Goal: Task Accomplishment & Management: Manage account settings

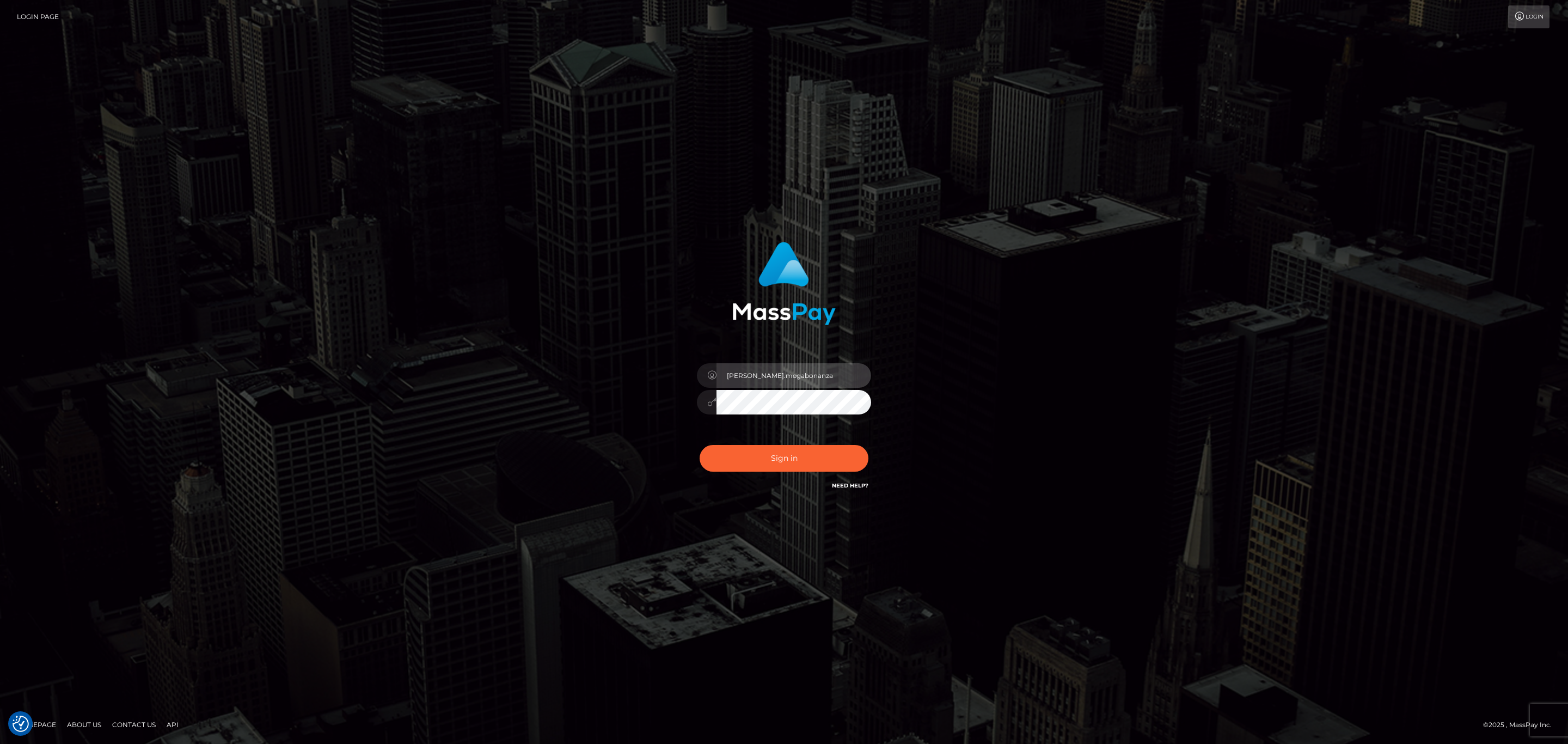
click at [821, 376] on input "sean.megabonanza" at bounding box center [794, 376] width 155 height 24
type input "Sean.silversocial1"
click at [815, 460] on button "Sign in" at bounding box center [783, 458] width 169 height 27
type input "sean.megabonanza"
click at [786, 452] on button "Sign in" at bounding box center [783, 458] width 169 height 27
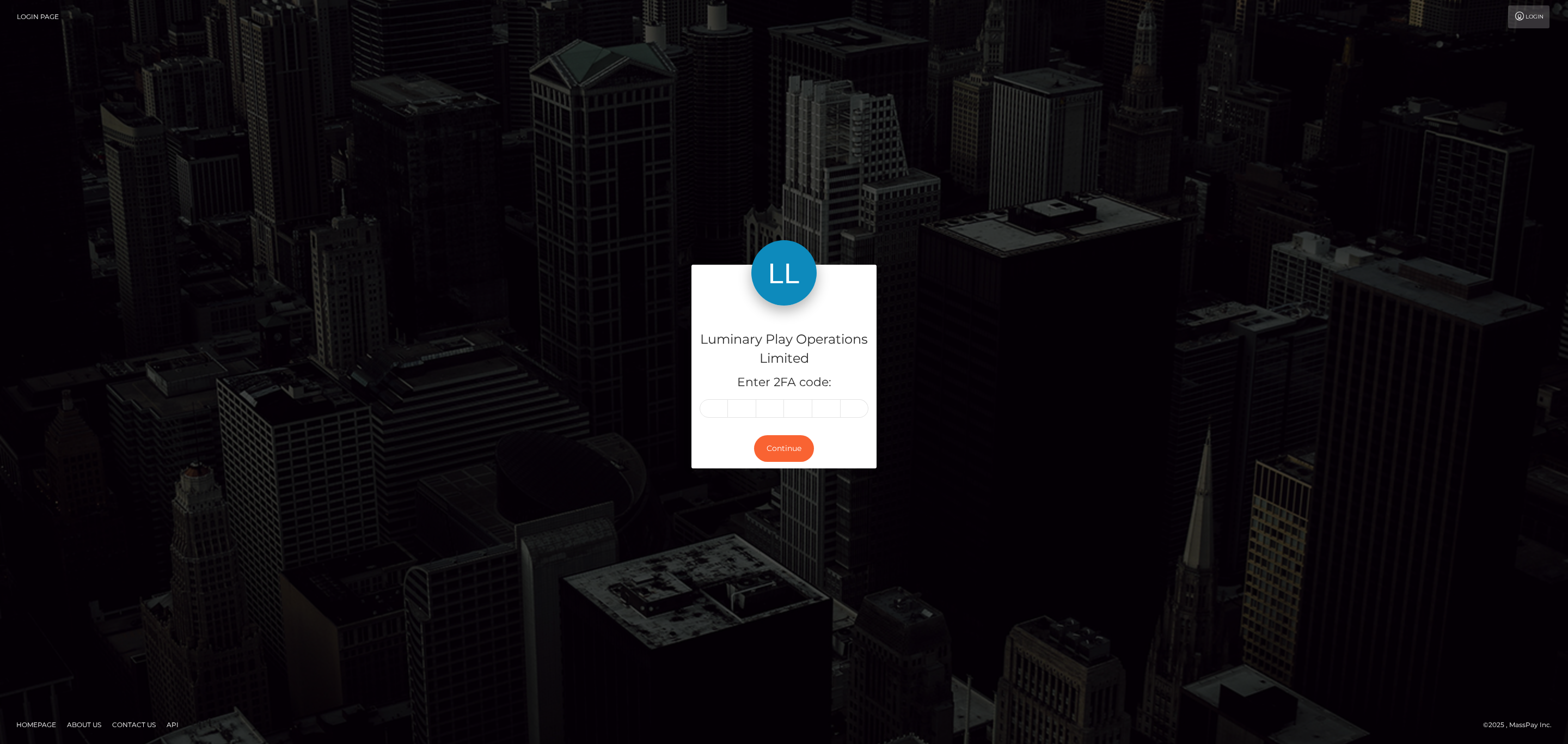
click at [699, 407] on div "Luminary Play Operations Limited Enter 2FA code:" at bounding box center [784, 367] width 185 height 123
click at [709, 404] on input "text" at bounding box center [713, 409] width 29 height 18
paste input "3"
type input "3"
type input "4"
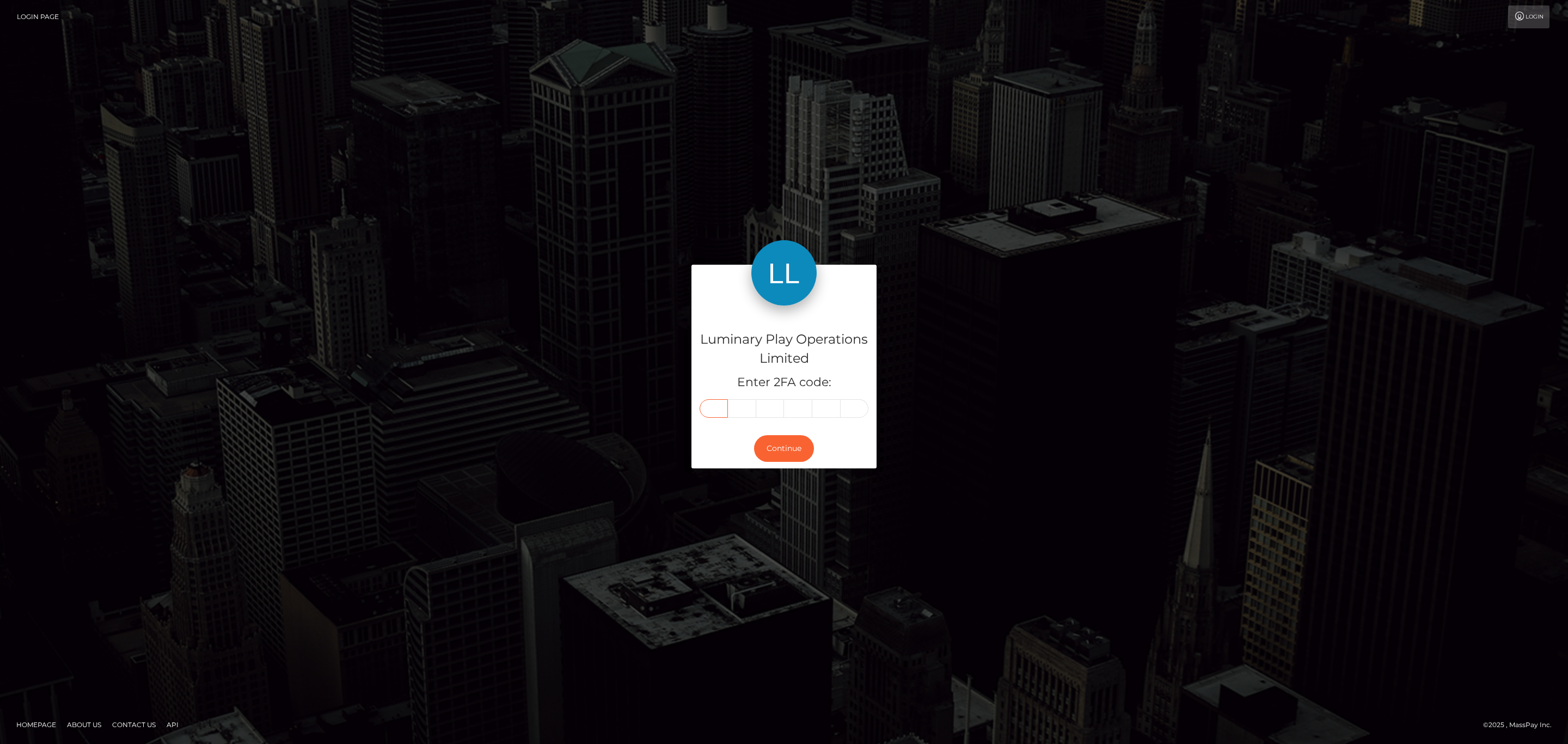
type input "8"
type input "6"
type input "9"
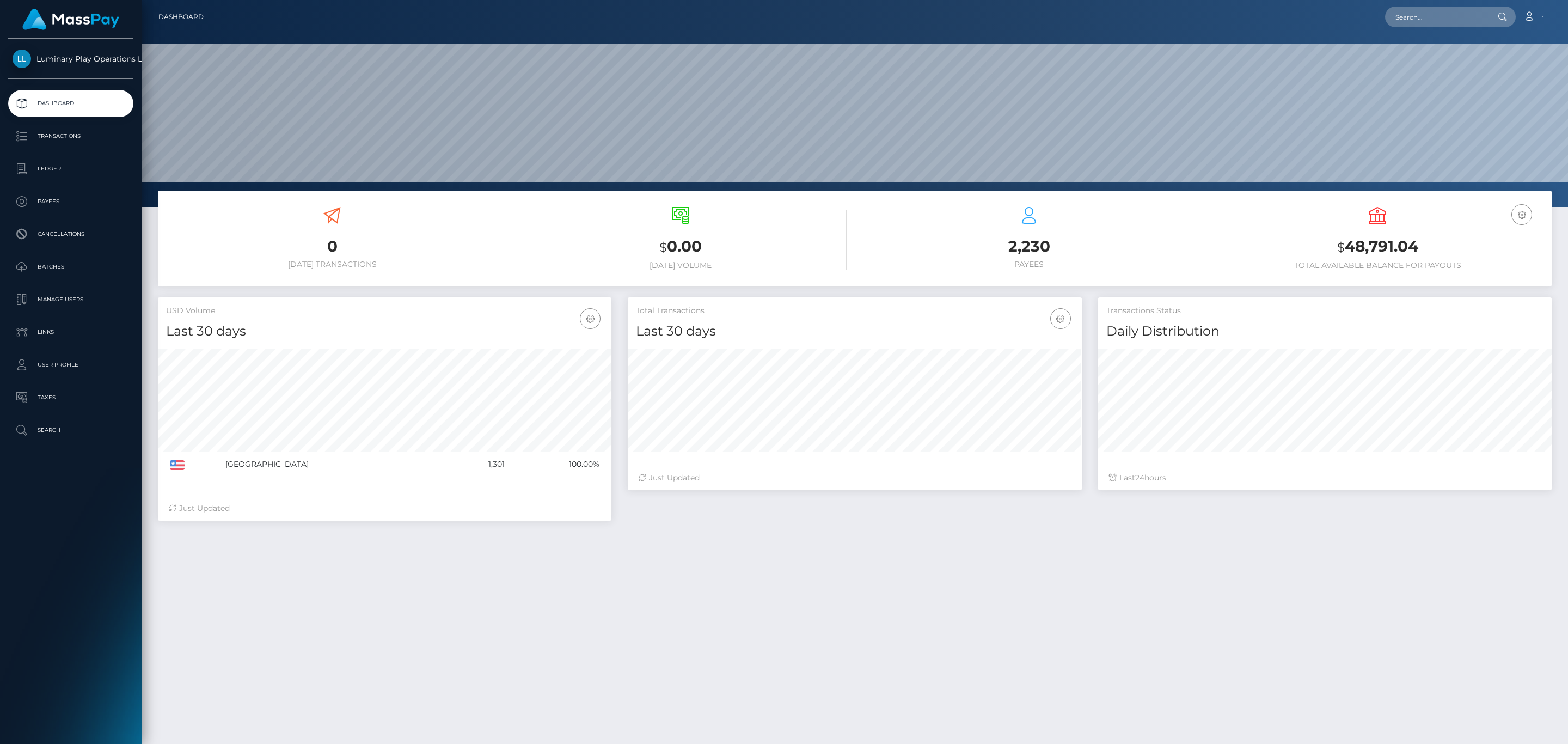
scroll to position [193, 453]
click at [1374, 249] on h3 "$ 48,791.04" at bounding box center [1377, 247] width 332 height 23
copy h3 "48,791.04"
click at [1529, 4] on nav "Dashboard Loading... Loading... Account Edit Profile" at bounding box center [855, 16] width 1426 height 33
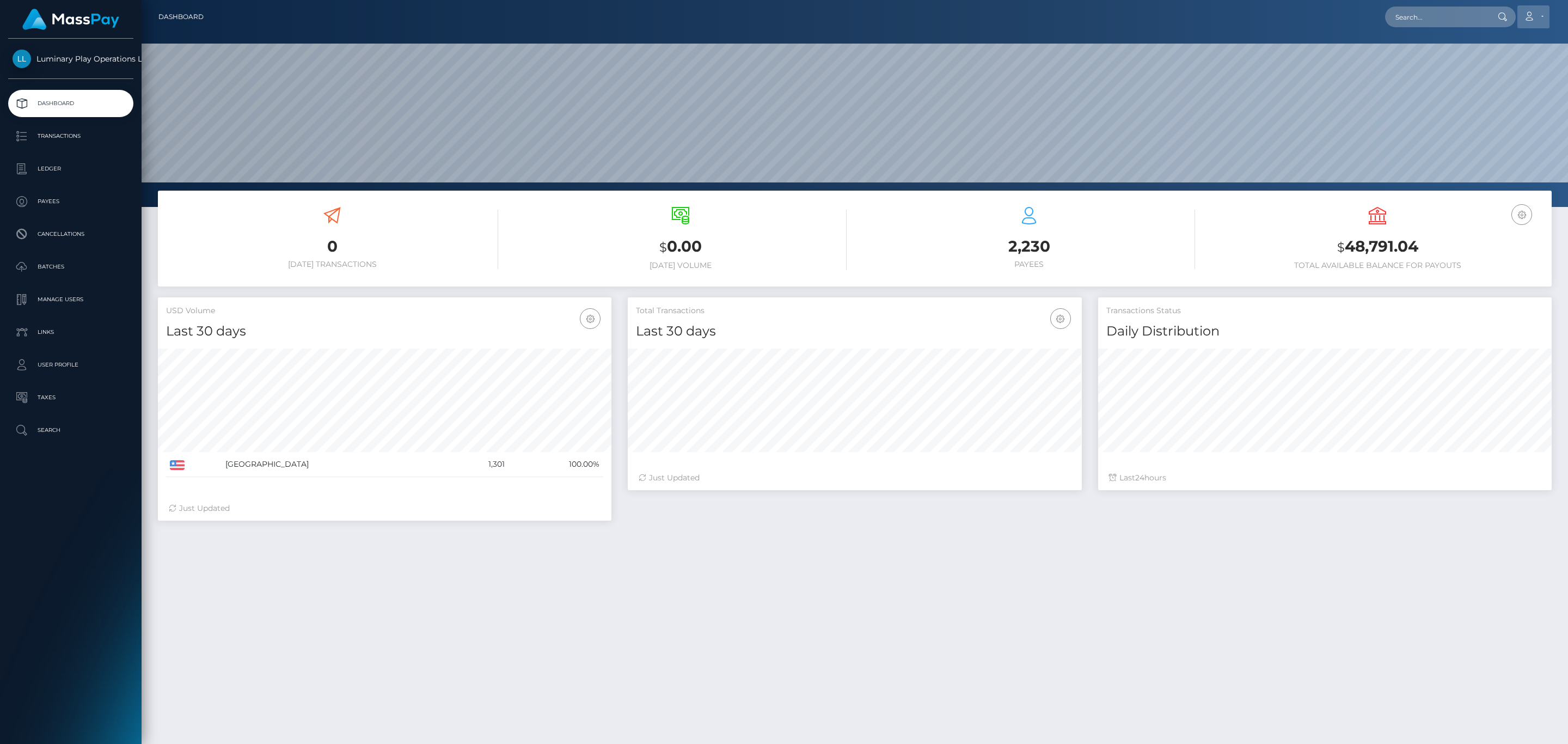
click at [1523, 16] on link "Account" at bounding box center [1533, 17] width 32 height 23
click at [1472, 72] on link "Logout" at bounding box center [1507, 69] width 87 height 20
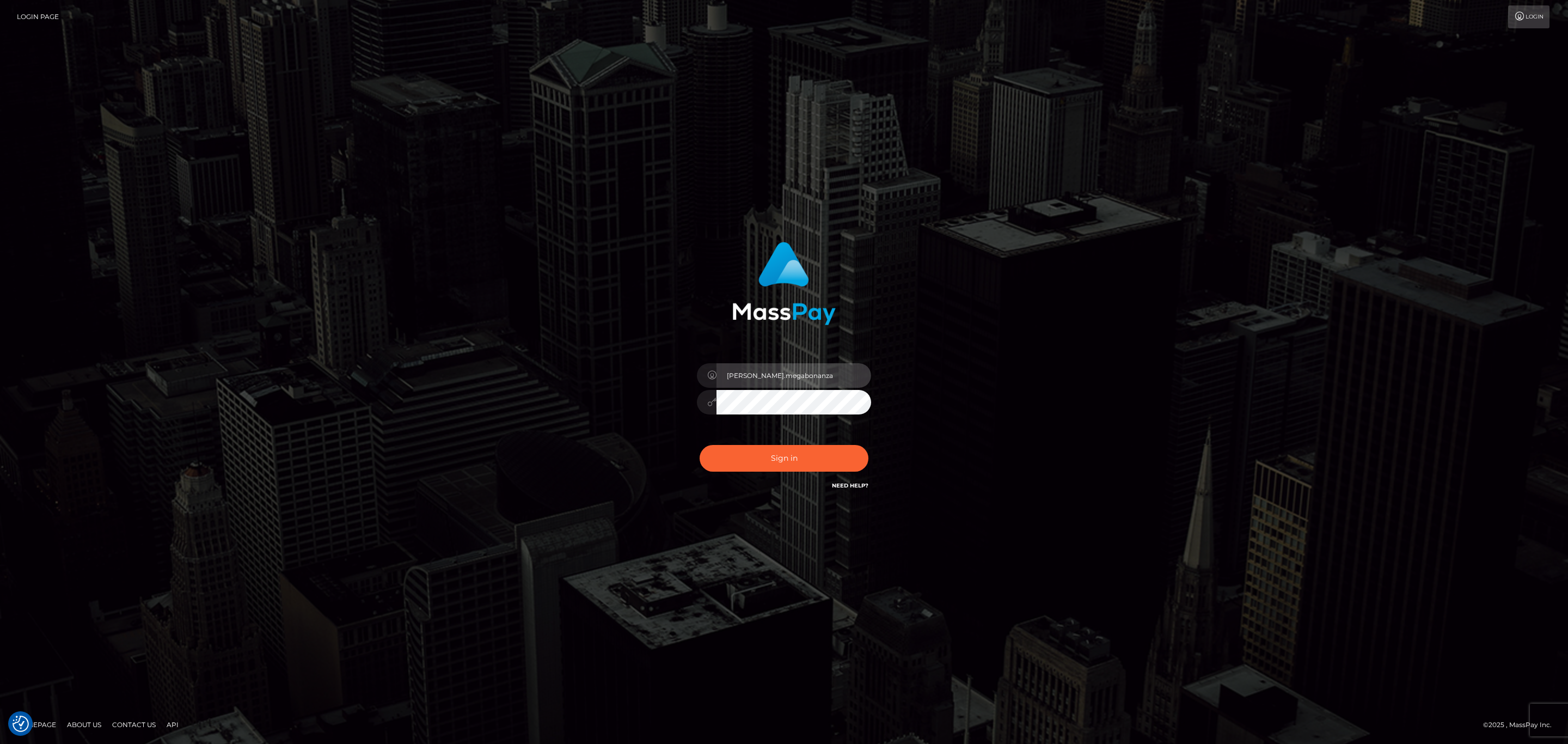
click at [840, 374] on input "sean.megabonanza" at bounding box center [794, 376] width 155 height 24
type input "Sean.silversocial1"
click at [779, 462] on button "Sign in" at bounding box center [783, 458] width 169 height 27
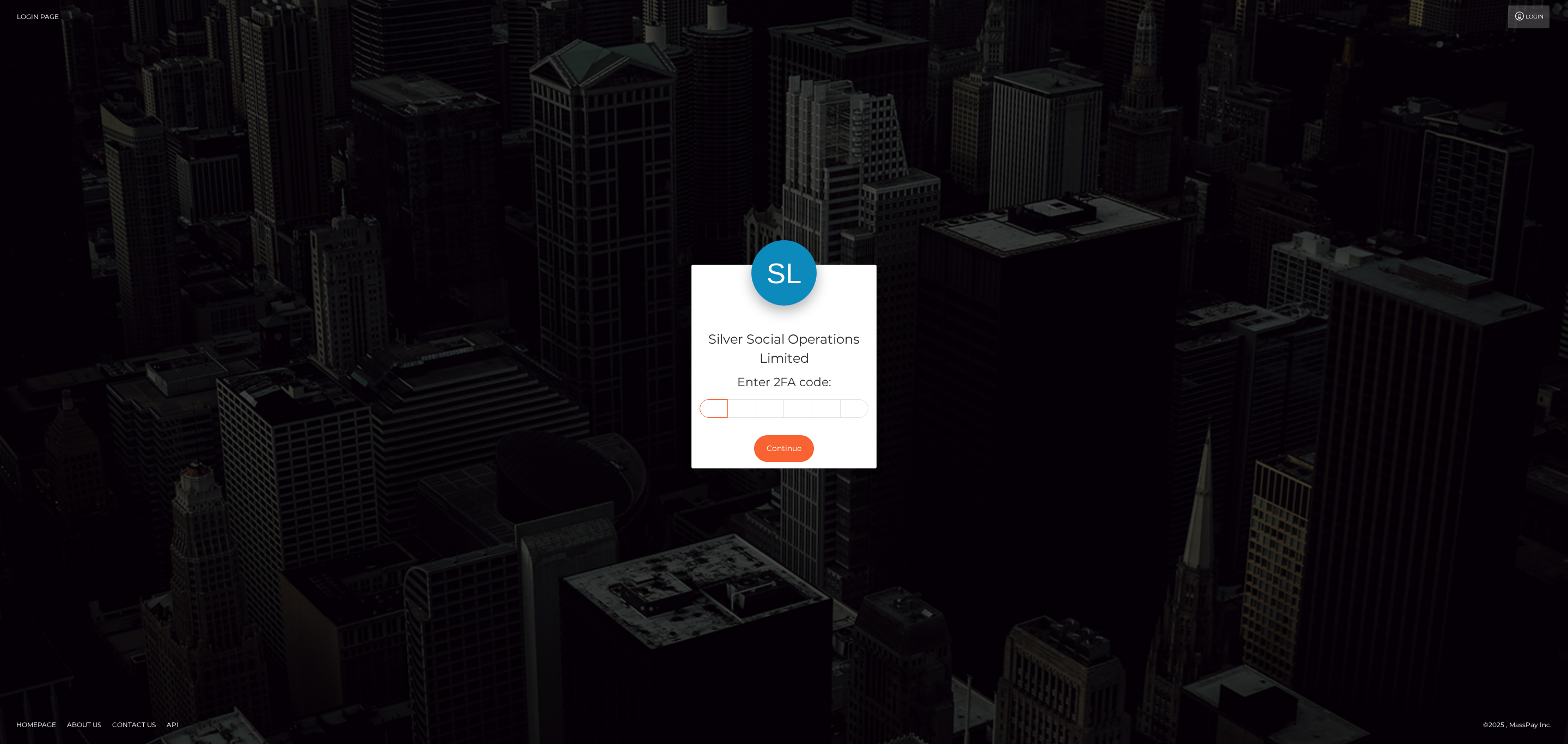
click at [703, 404] on input "text" at bounding box center [713, 409] width 29 height 18
paste input "6"
type input "6"
type input "5"
type input "7"
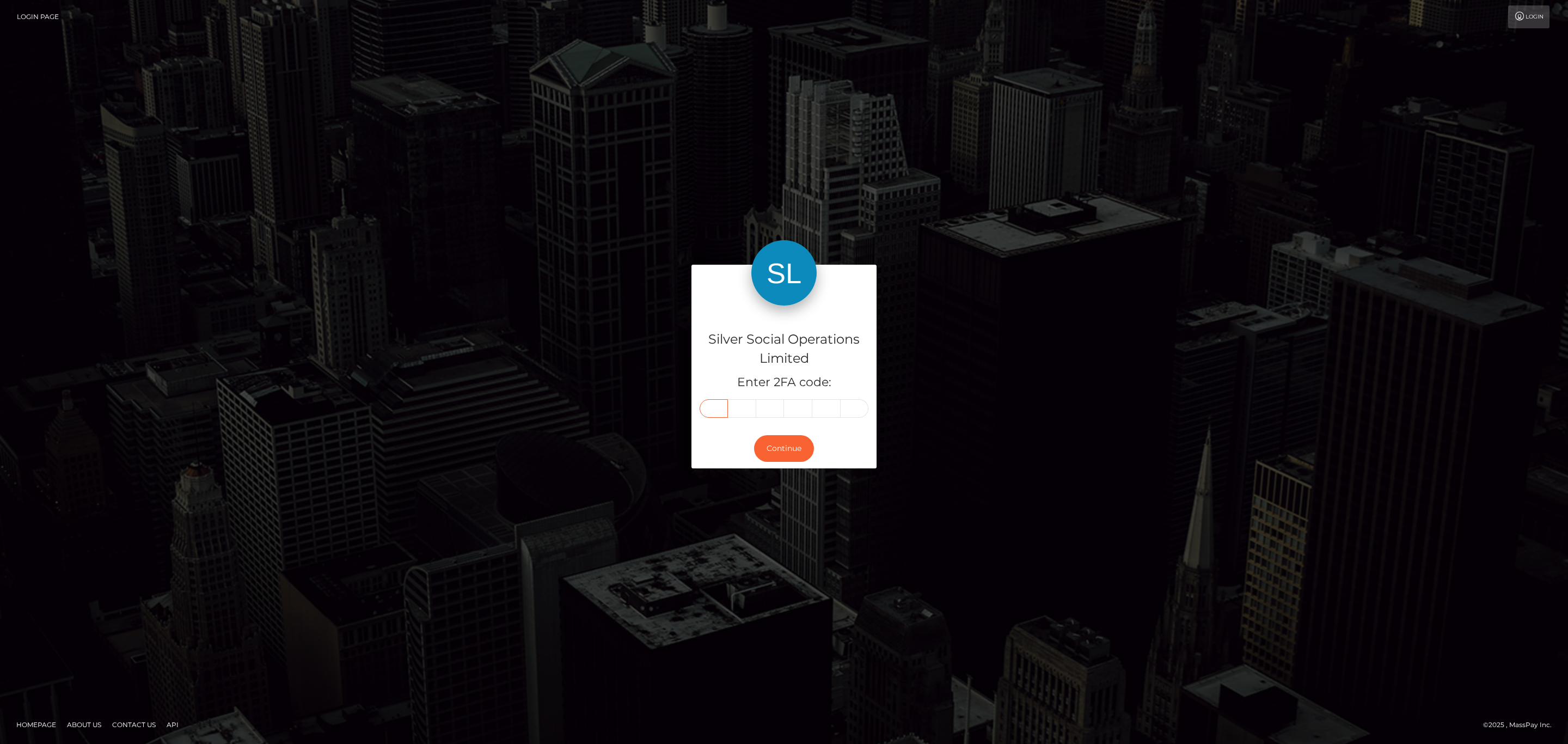
type input "9"
type input "2"
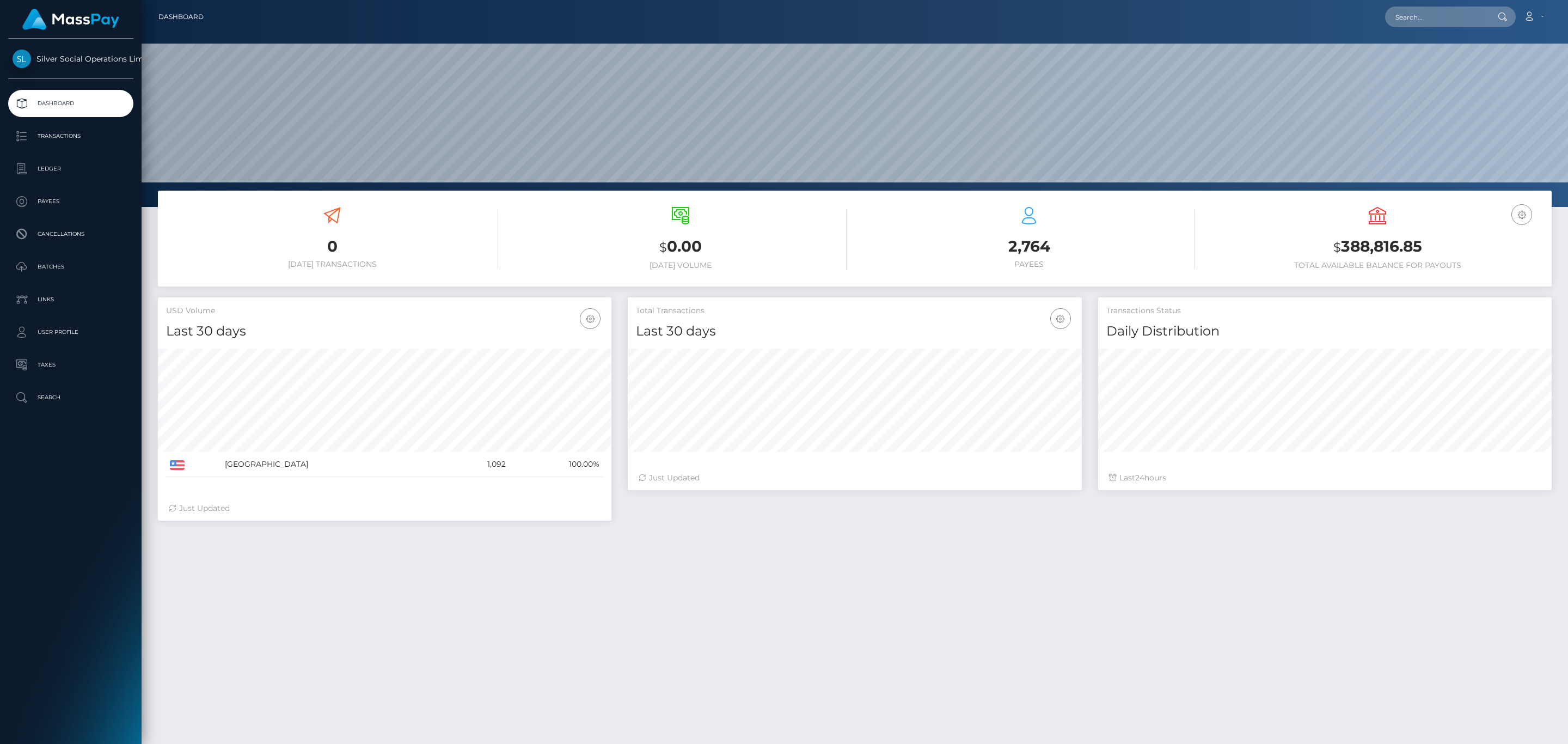
scroll to position [193, 453]
click at [1382, 239] on h3 "$ 388,816.85" at bounding box center [1377, 247] width 332 height 23
copy h3 "388,816.85"
click at [1538, 15] on link "Account" at bounding box center [1533, 17] width 32 height 23
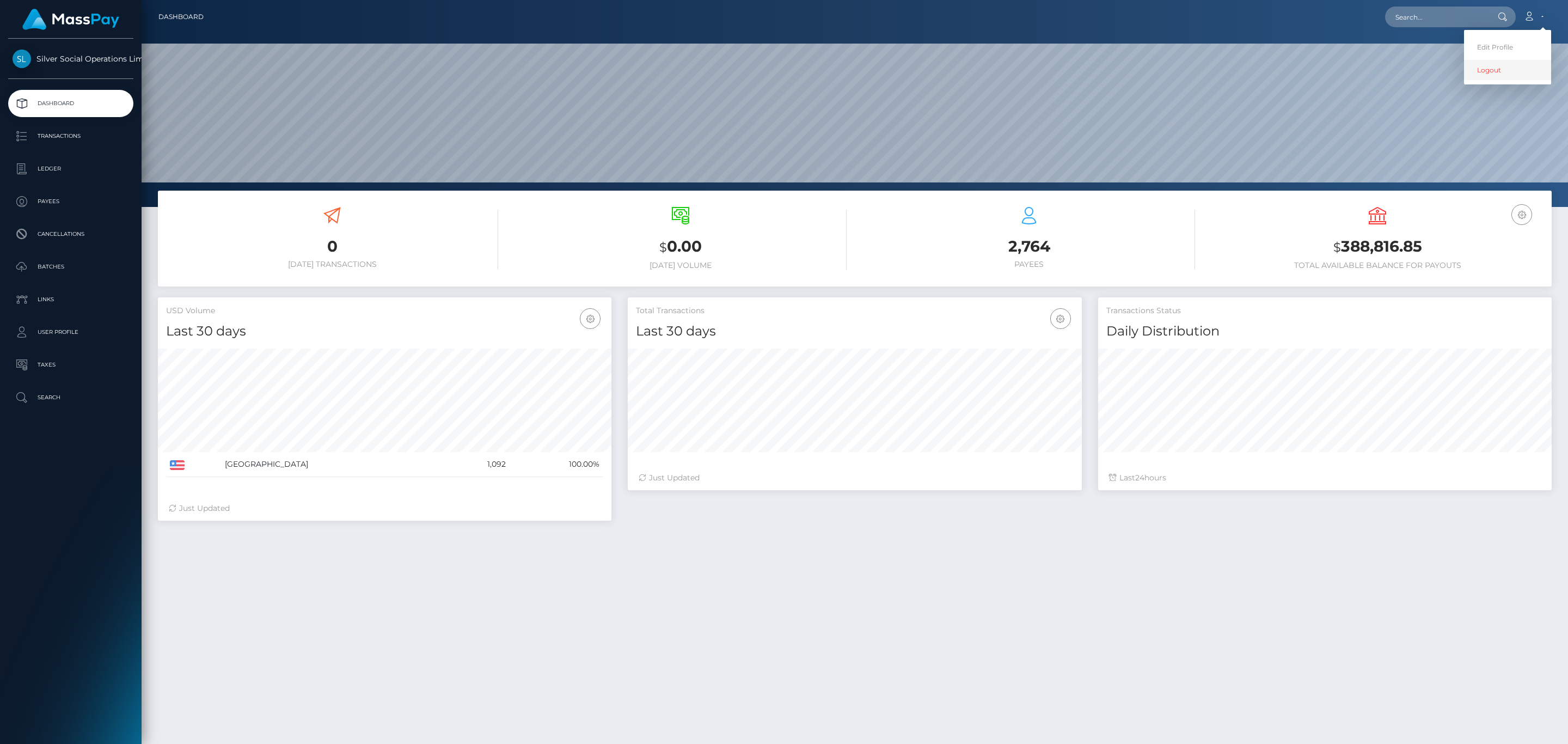
click at [1493, 65] on link "Logout" at bounding box center [1507, 69] width 87 height 20
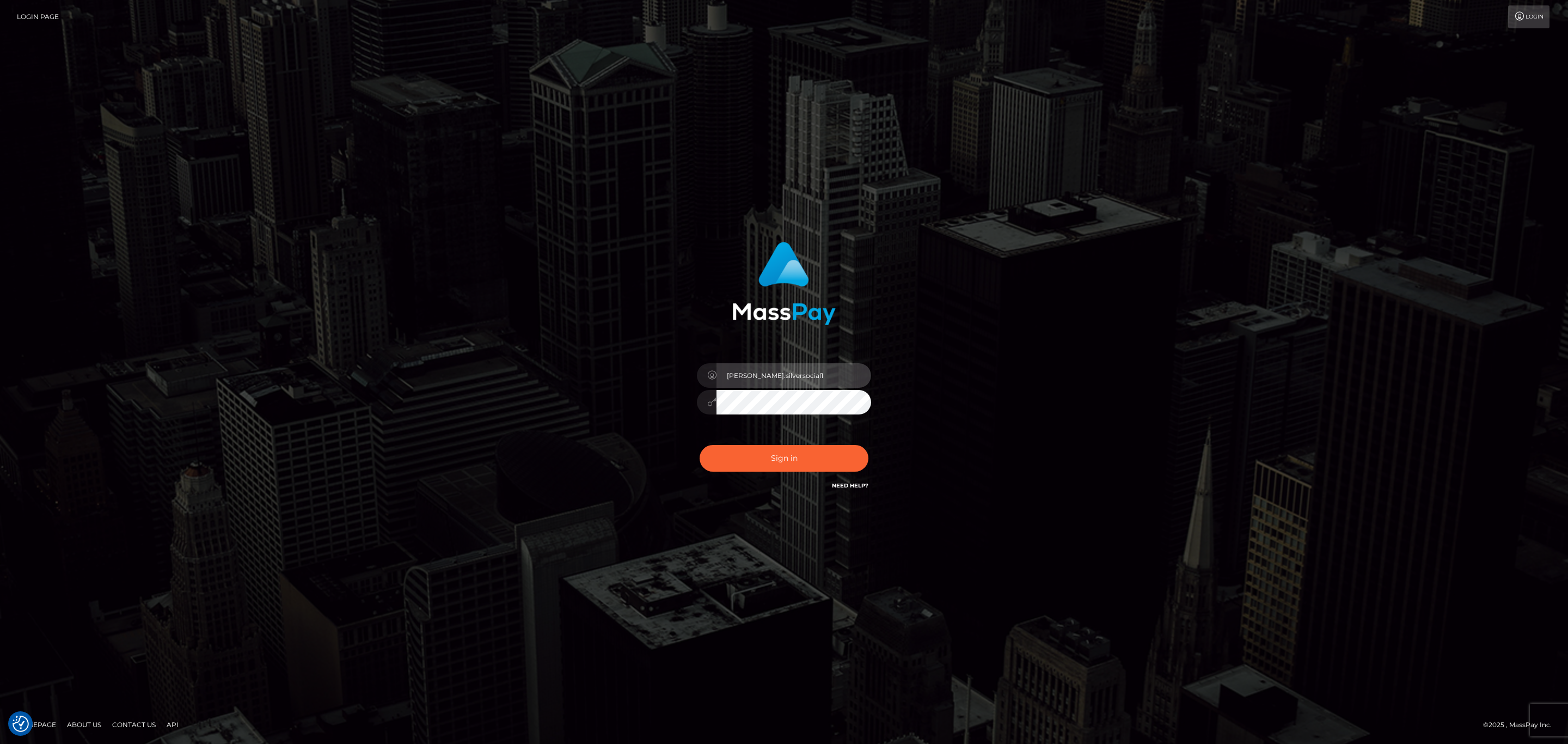
click at [813, 382] on input "Sean.silversocial1" at bounding box center [794, 376] width 155 height 24
type input "sean.ace"
click at [805, 469] on button "Sign in" at bounding box center [783, 458] width 169 height 27
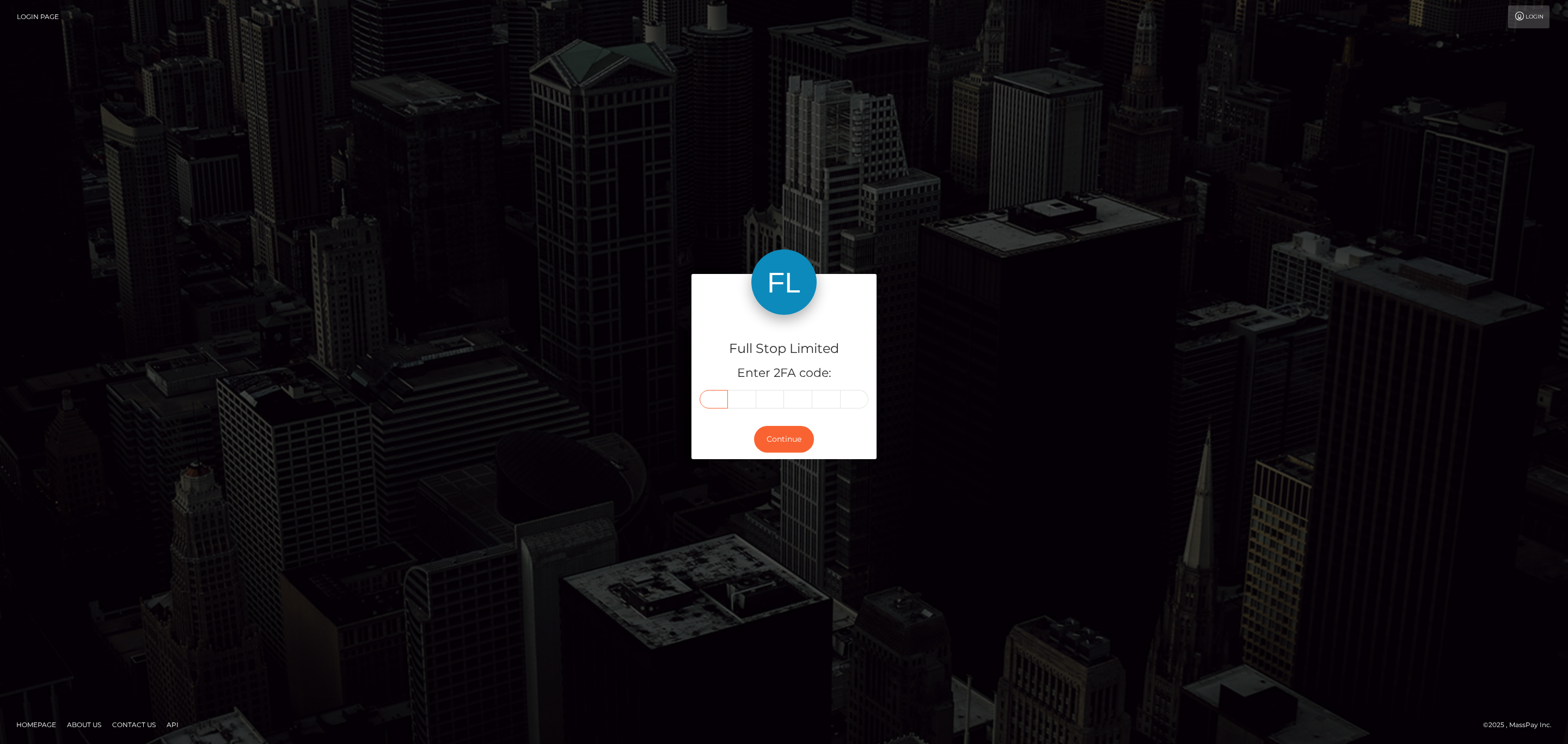
click at [708, 402] on input "text" at bounding box center [713, 399] width 29 height 18
paste input "6"
type input "6"
type input "1"
type input "8"
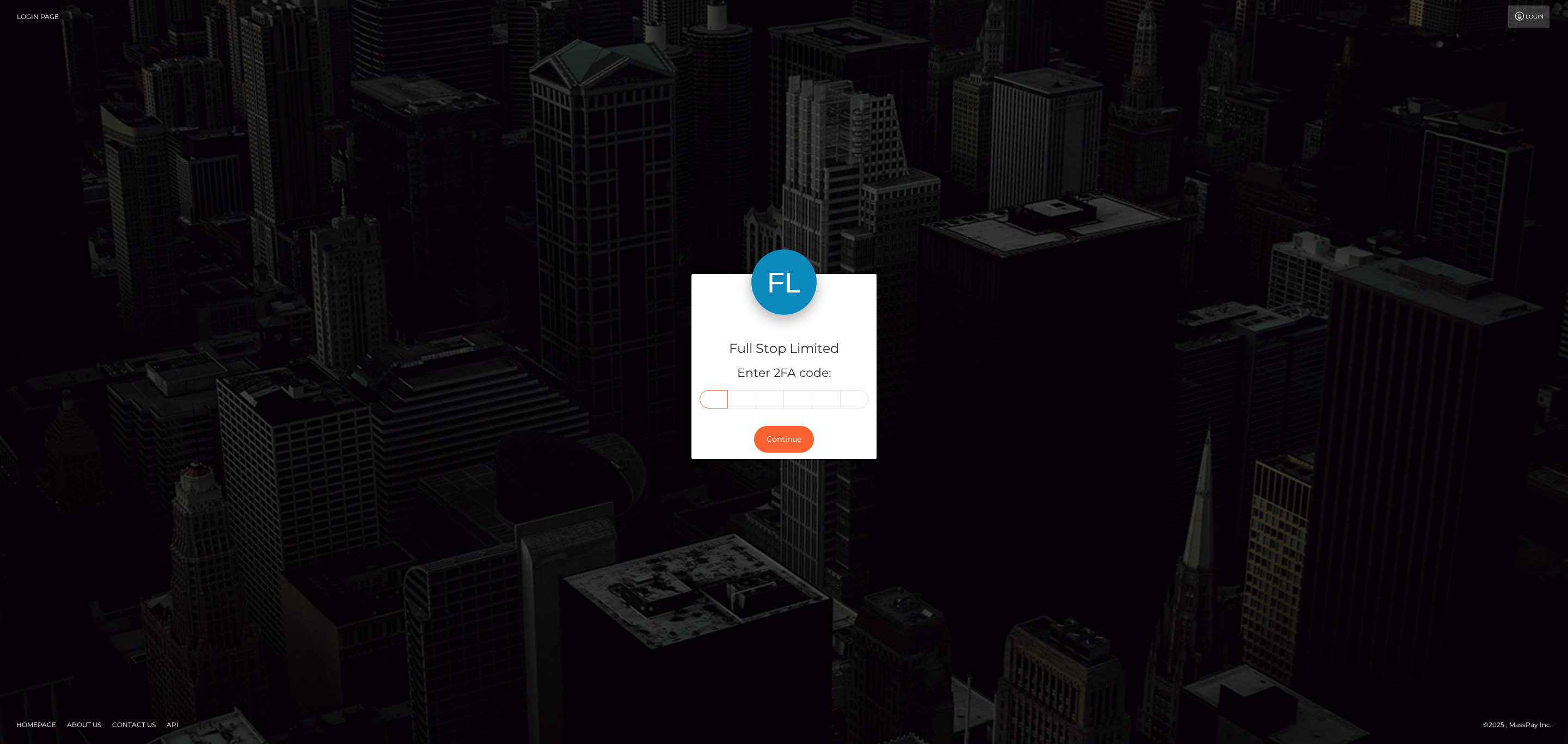
type input "2"
type input "8"
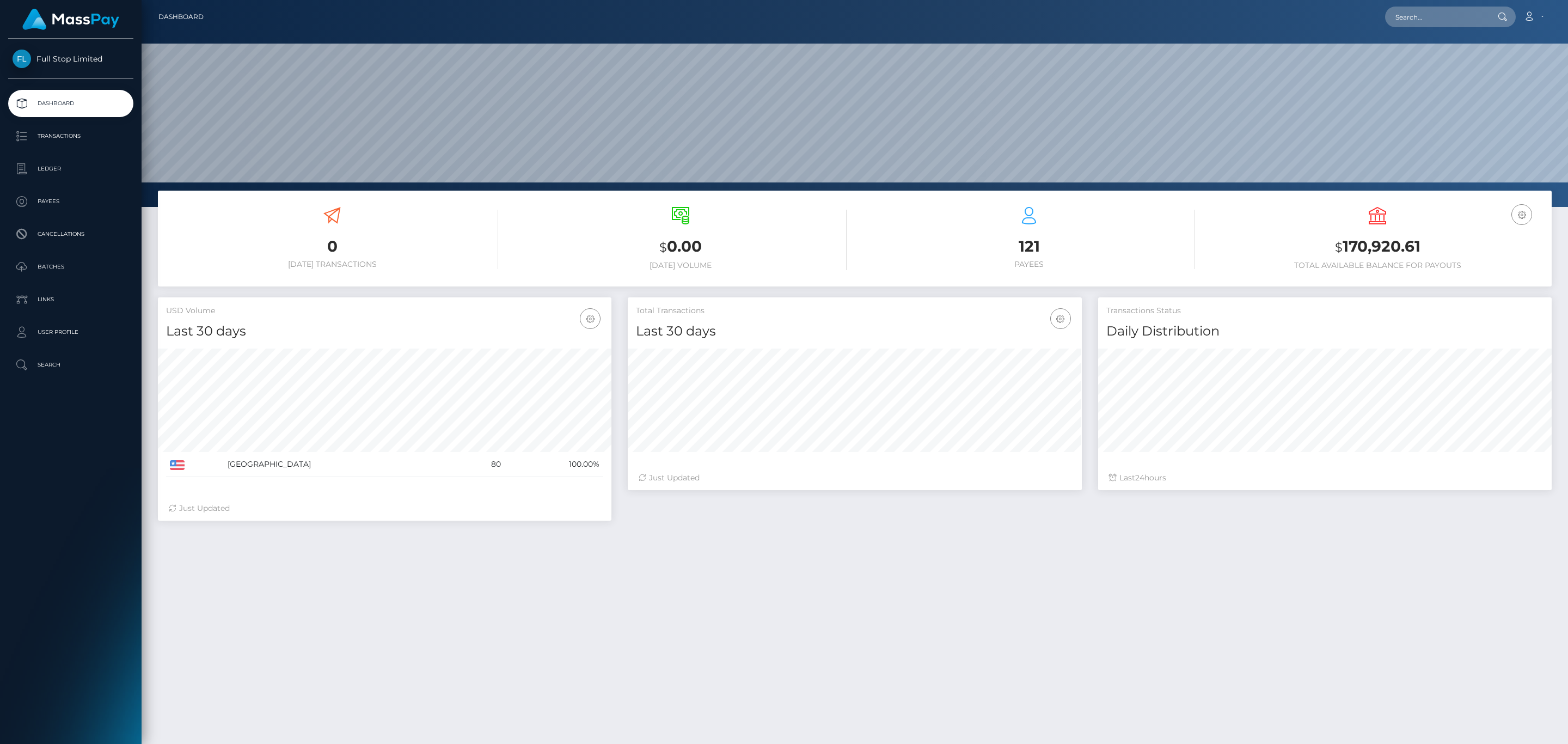
scroll to position [193, 453]
click at [1401, 244] on h3 "$ 170,920.61" at bounding box center [1377, 247] width 332 height 23
copy h3 "170,920.61"
